Goal: Information Seeking & Learning: Learn about a topic

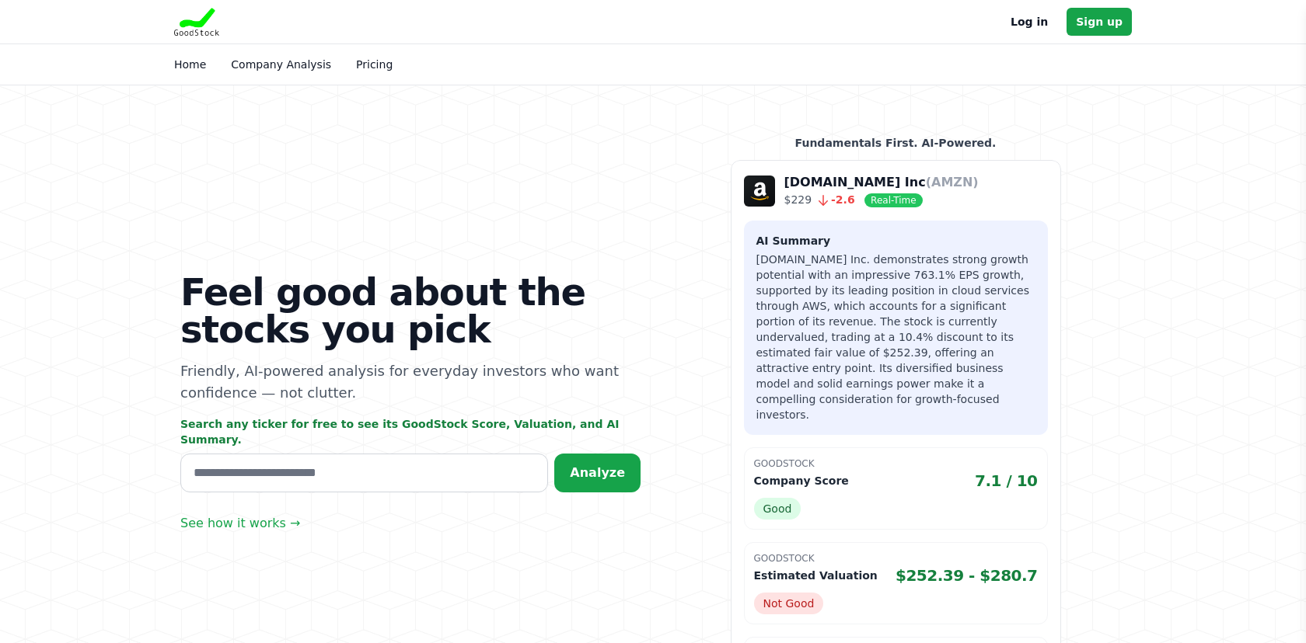
scroll to position [164, 0]
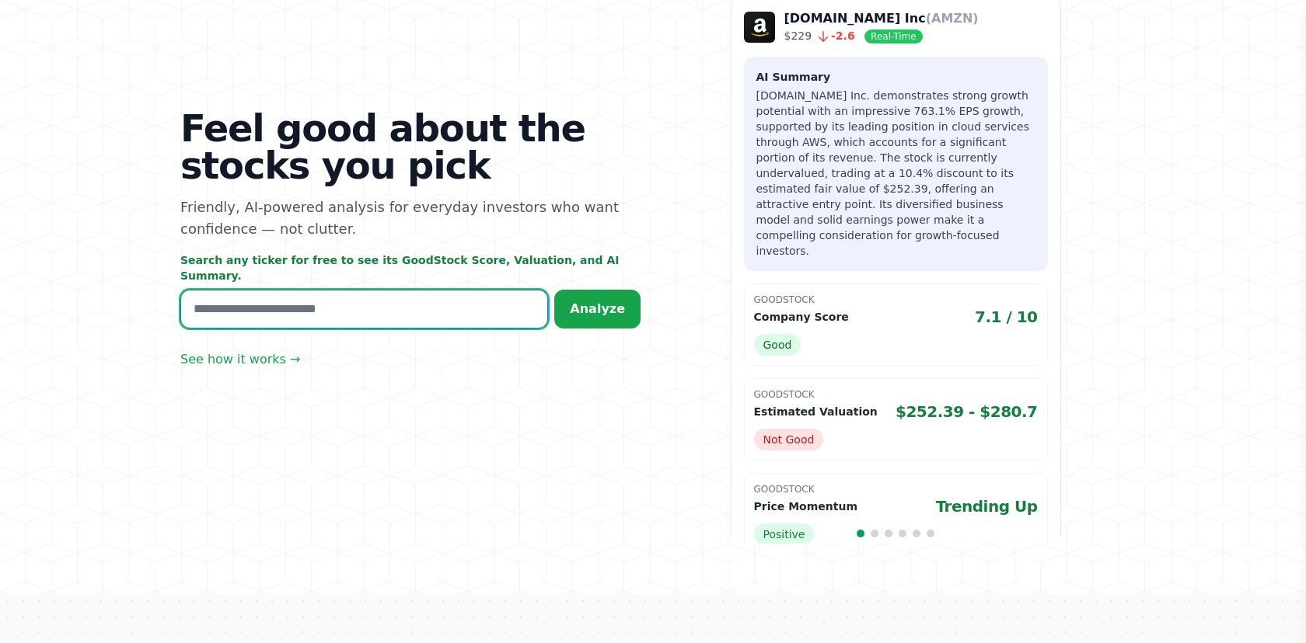
click at [444, 310] on input "text" at bounding box center [364, 309] width 368 height 39
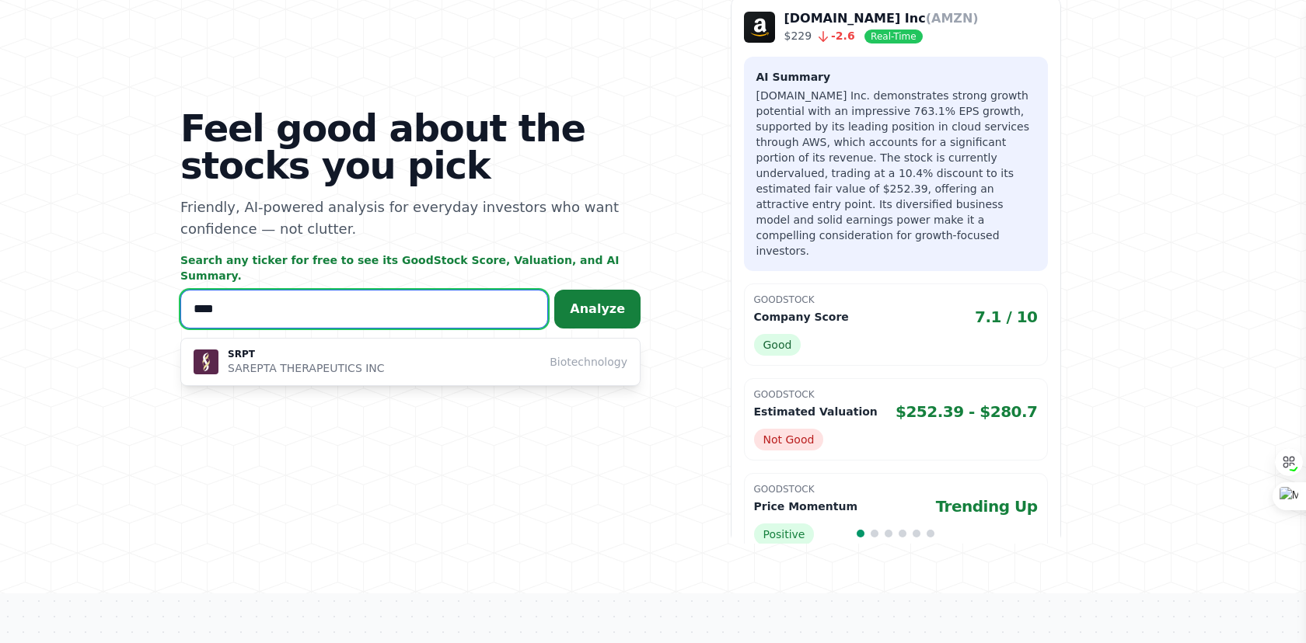
type input "****"
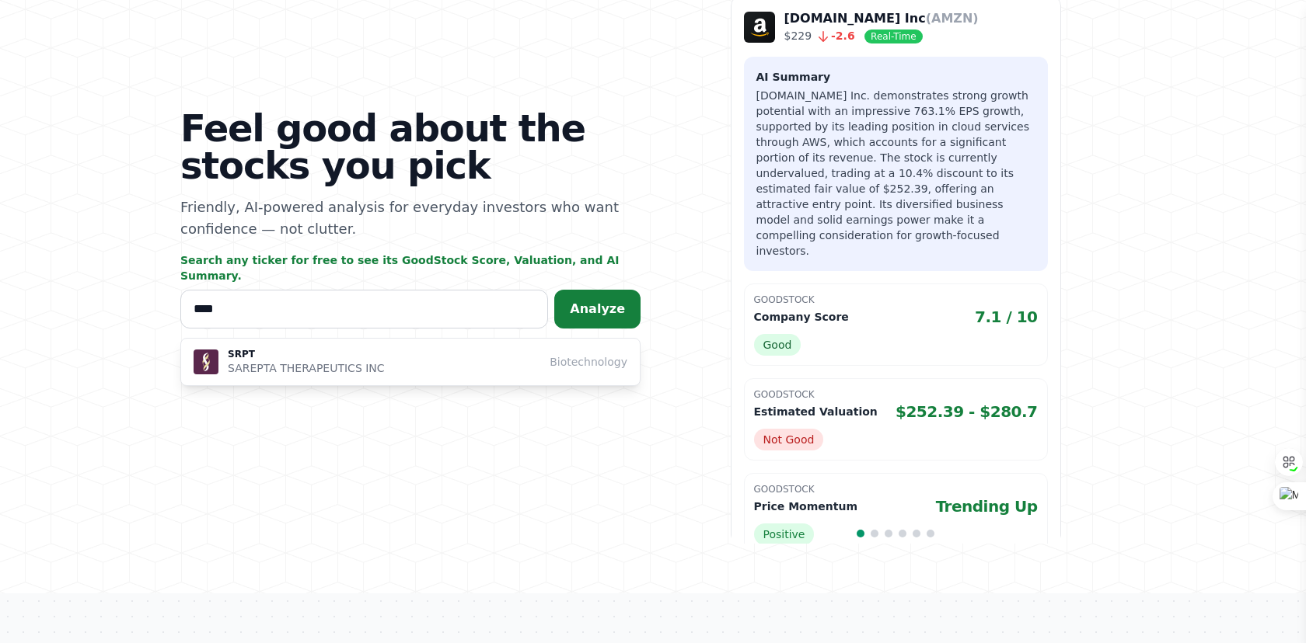
click at [584, 302] on span "Analyze" at bounding box center [597, 309] width 55 height 15
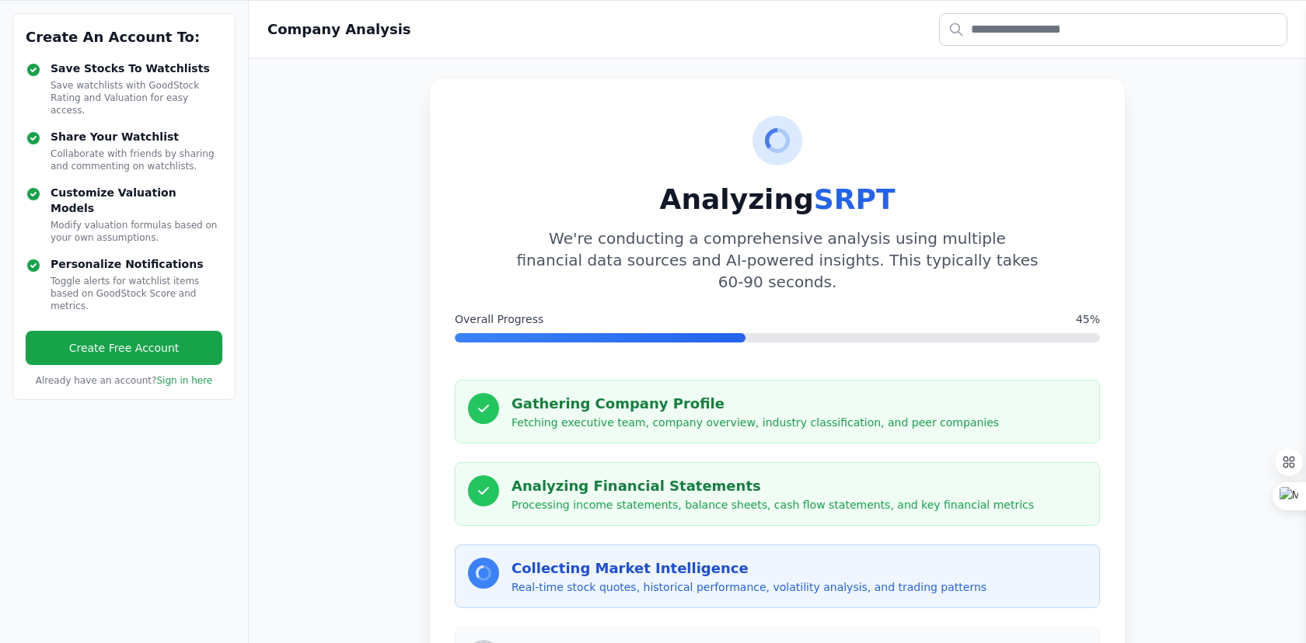
scroll to position [92, 0]
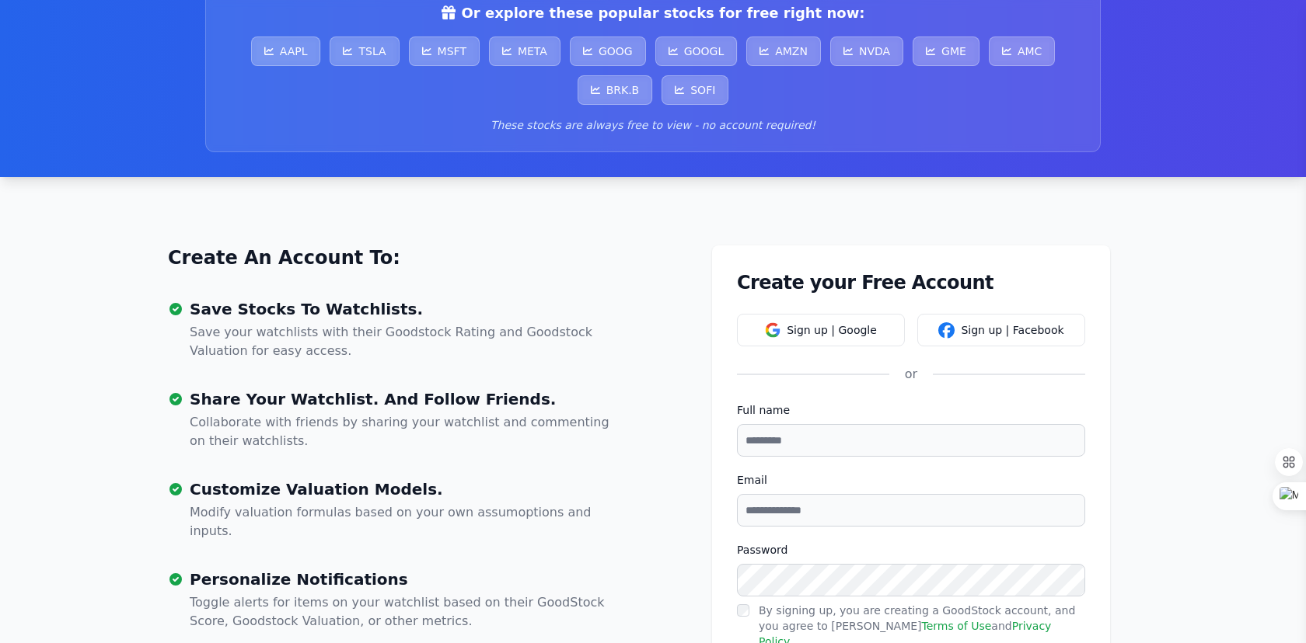
scroll to position [239, 0]
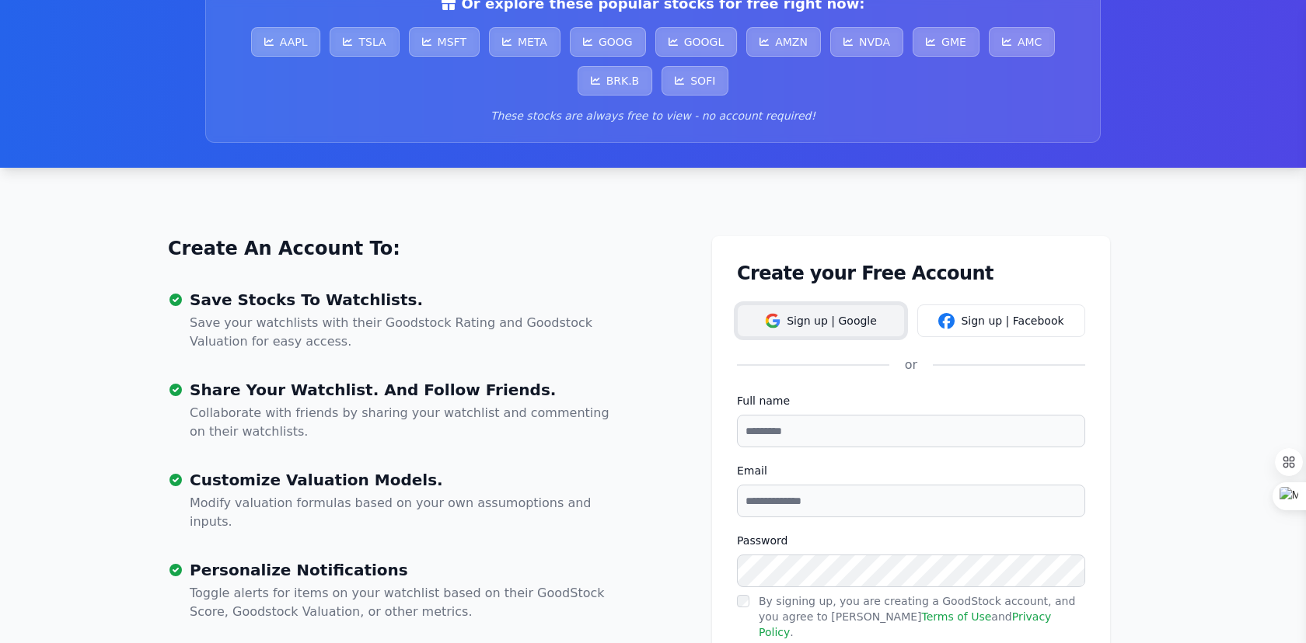
click at [818, 320] on button "Sign up | Google" at bounding box center [821, 321] width 168 height 33
